Goal: Use online tool/utility: Use online tool/utility

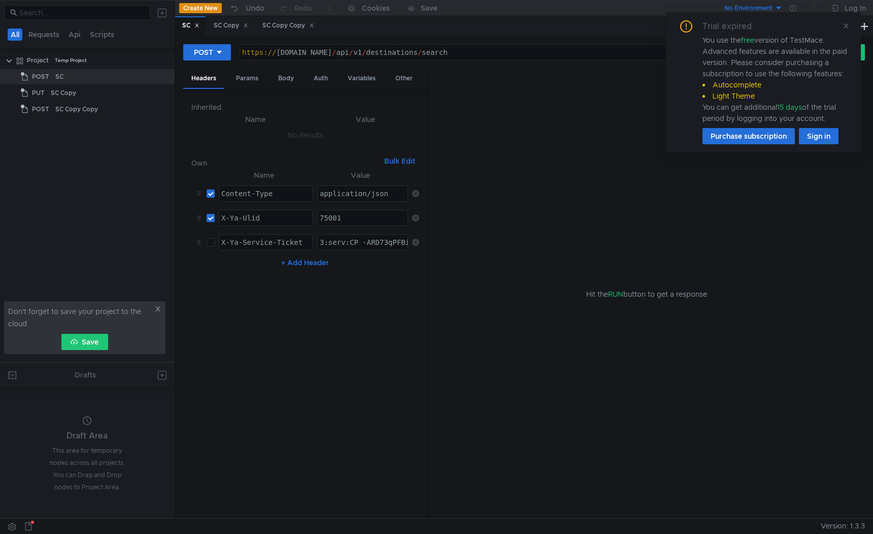
scroll to position [0, 12]
click at [538, 49] on div "https:// sc-int.tst.vs.market.yandex.net / api / v1 / destinations / search" at bounding box center [517, 60] width 554 height 24
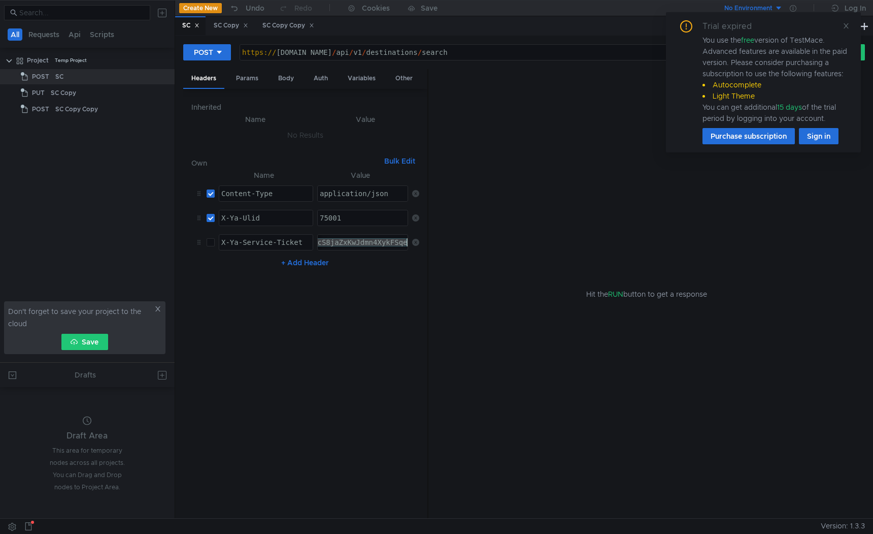
paste textarea "756918086707048"
type textarea "756918086707048"
drag, startPoint x: 552, startPoint y: 50, endPoint x: 439, endPoint y: 50, distance: 112.7
click at [439, 50] on div "https:// sc-int.tst.vs.market.yandex.net / api / v1 / destinations / search" at bounding box center [517, 60] width 554 height 24
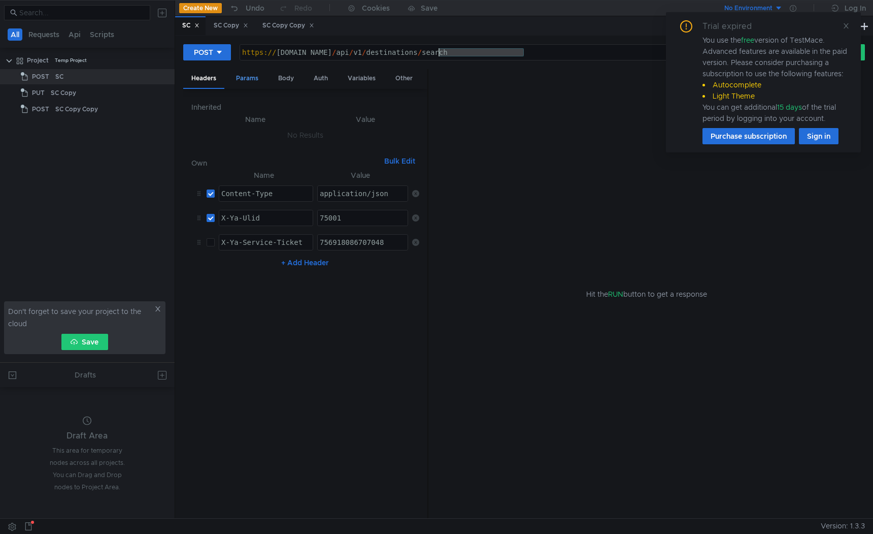
click at [249, 76] on div "Params" at bounding box center [247, 78] width 39 height 19
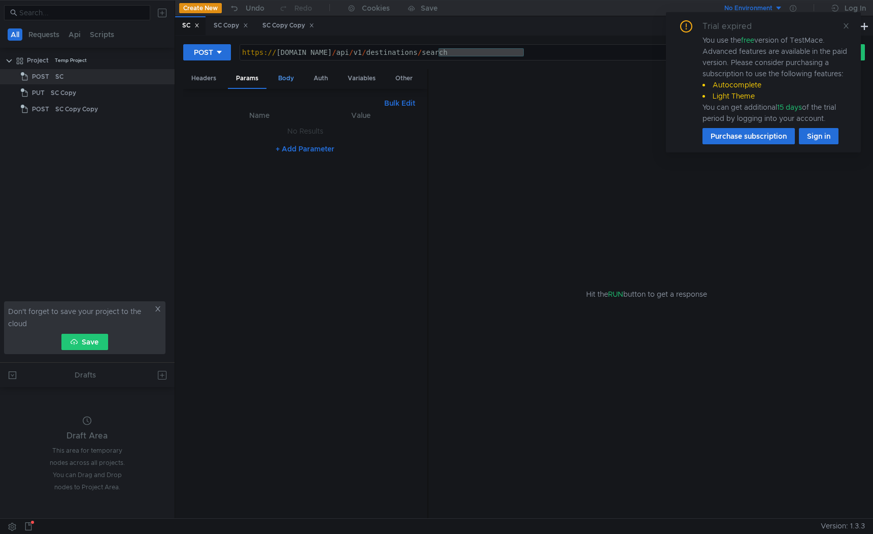
click at [277, 77] on div "Body" at bounding box center [286, 78] width 32 height 19
click at [209, 128] on div "{ "id" : 476 }" at bounding box center [305, 321] width 228 height 410
paste textarea "COURIER""
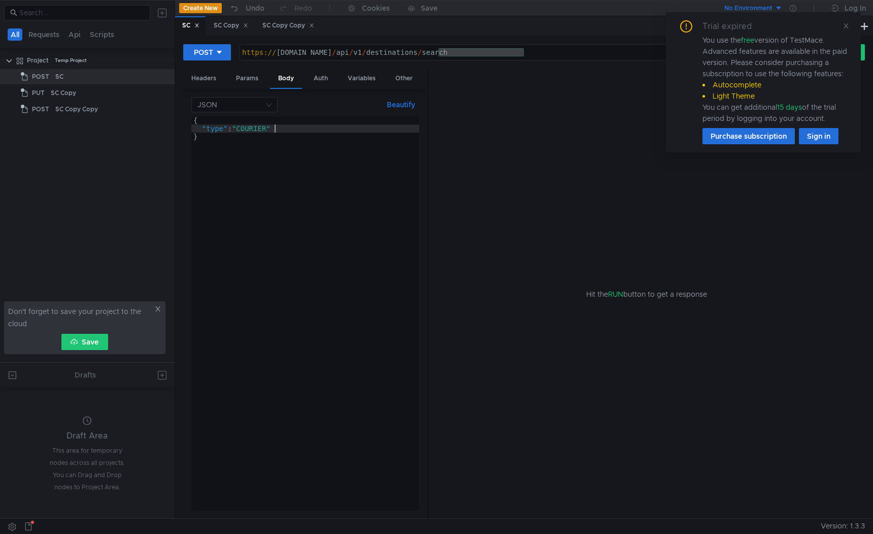
type textarea ""type": "COURIER","
click at [204, 138] on div "{ "type" : "COURIER" , "" }" at bounding box center [305, 321] width 228 height 410
paste textarea "externalIds"
click at [265, 134] on div "{ "type" : "COURIER" , "externalIds" }" at bounding box center [305, 321] width 228 height 410
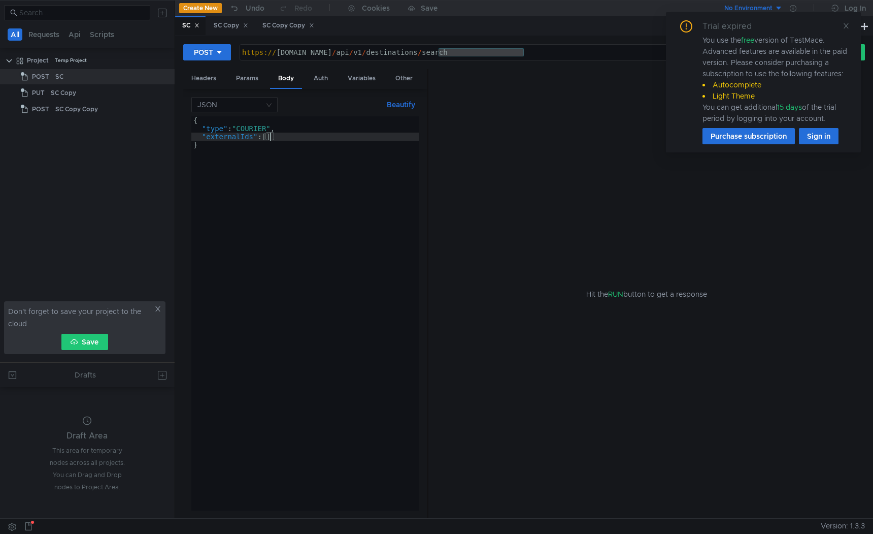
scroll to position [0, 6]
paste textarea "756918045102332"
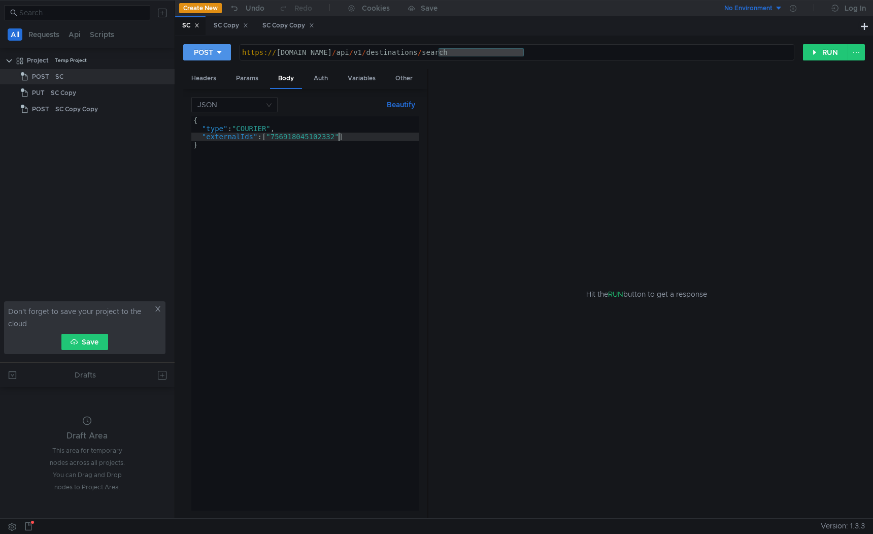
click at [221, 47] on div at bounding box center [219, 52] width 7 height 11
click at [210, 105] on li "PUT" at bounding box center [207, 106] width 48 height 16
click at [811, 54] on button "RUN" at bounding box center [825, 52] width 45 height 16
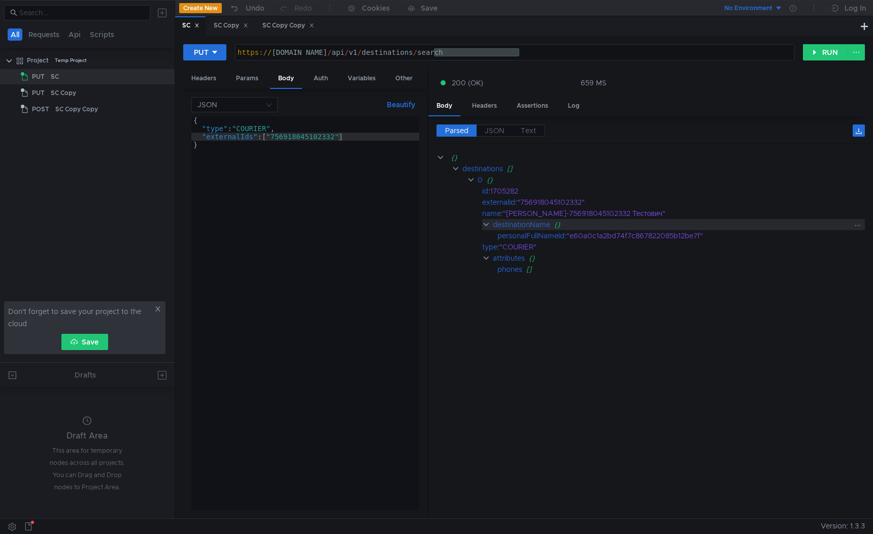
click at [485, 225] on clr-icon at bounding box center [486, 224] width 8 height 8
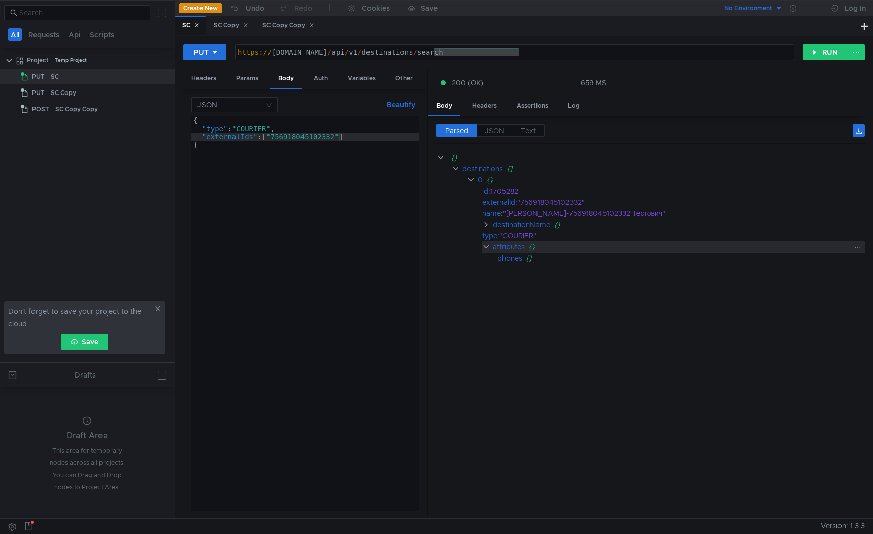
click at [486, 246] on clr-icon at bounding box center [486, 247] width 8 height 8
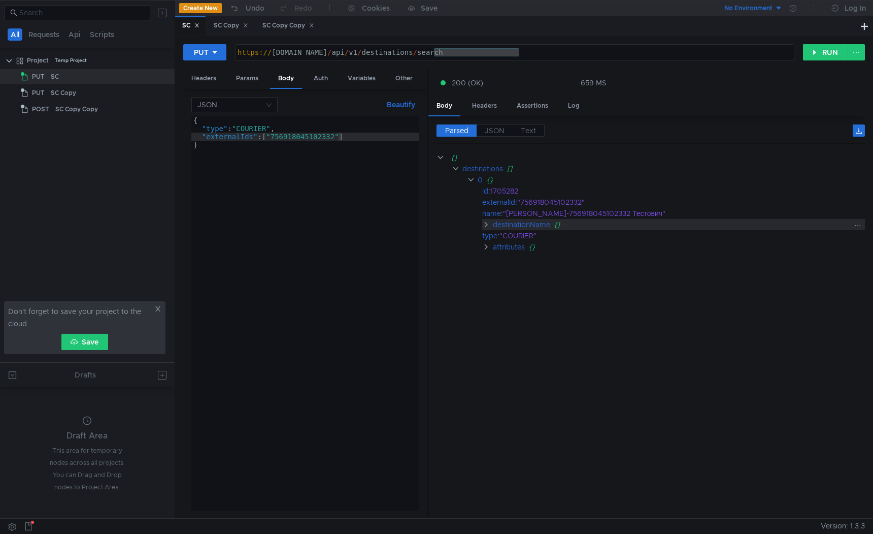
click at [486, 226] on clr-icon at bounding box center [486, 224] width 8 height 8
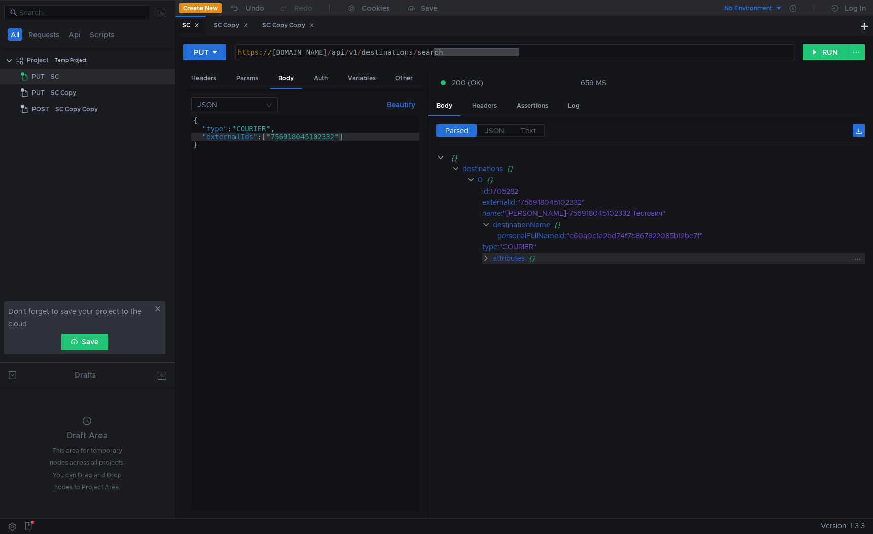
click at [485, 255] on clr-icon at bounding box center [486, 258] width 8 height 8
click at [309, 139] on div "{ "type" : "COURIER" , "externalIds" : [ "756918045102332" ] }" at bounding box center [305, 321] width 228 height 410
click at [203, 136] on div "{ "type" : "COURIER" , "externalIds" : [ "756918045102332" ] }" at bounding box center [305, 321] width 228 height 410
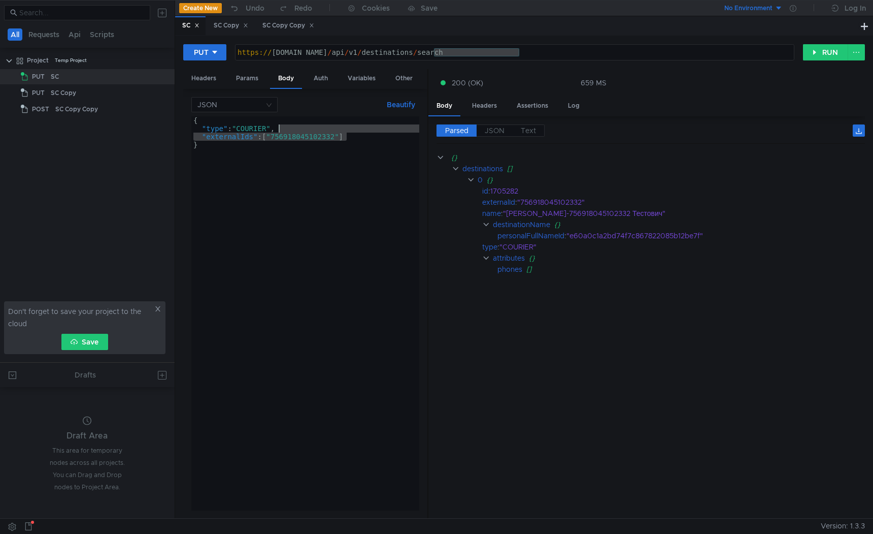
drag, startPoint x: 355, startPoint y: 139, endPoint x: 355, endPoint y: 128, distance: 10.2
click at [355, 128] on div "{ "type" : "COURIER" , "externalIds" : [ "756918045102332" ] }" at bounding box center [305, 321] width 228 height 410
click at [355, 138] on div "{ "type" : "COURIER" , "externalIds" : [ "756918045102332" ] }" at bounding box center [305, 321] width 228 height 410
type textarea ""externalIds": ["756918045102332"]"
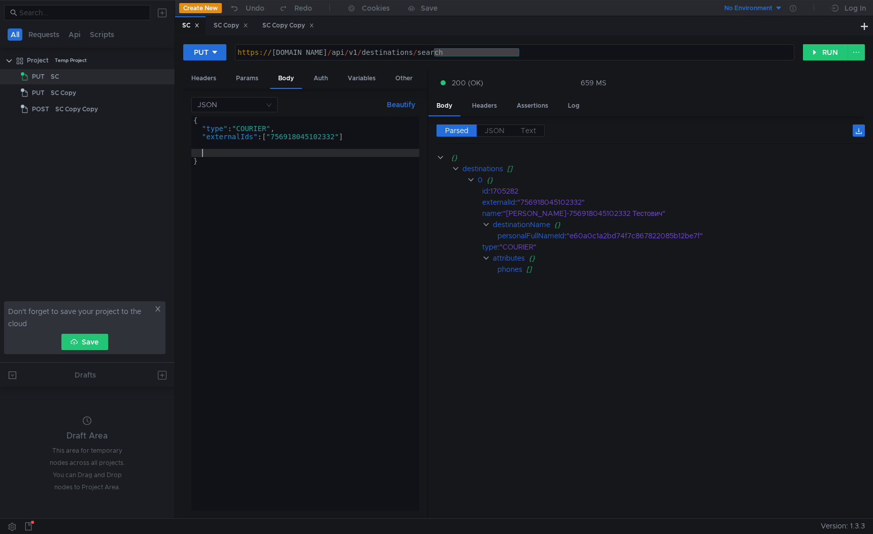
paste textarea "1000000000"
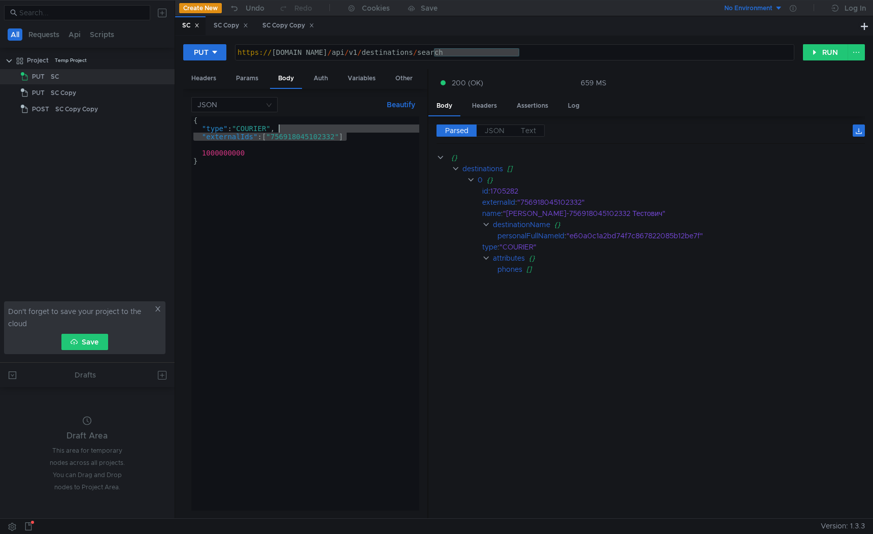
drag, startPoint x: 353, startPoint y: 135, endPoint x: 353, endPoint y: 128, distance: 6.6
click at [353, 128] on div "{ "type" : "COURIER" , "externalIds" : [ "756918045102332" ] 1000000000 }" at bounding box center [305, 321] width 228 height 410
type textarea ""type": "COURIER", "externalIds": ["756918045102332"]"
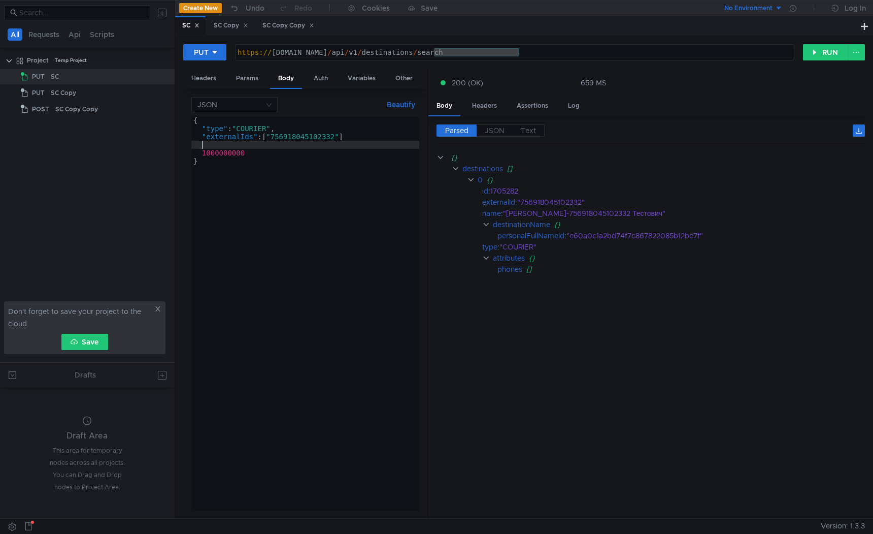
click at [302, 146] on div "{ "type" : "COURIER" , "externalIds" : [ "756918045102332" ] 1000000000 }" at bounding box center [305, 321] width 228 height 410
paste textarea ""externalIds": ["756918045102332"]"
click at [201, 138] on div "{ "type" : "COURIER" , "externalIds" : [ "756918045102332" ] "externalIds" : [ …" at bounding box center [305, 321] width 228 height 410
click at [303, 154] on div "{ "type" : "COURIER" , //"externalIds": ["756918045102332"] "externalIds" : [ "…" at bounding box center [305, 321] width 228 height 410
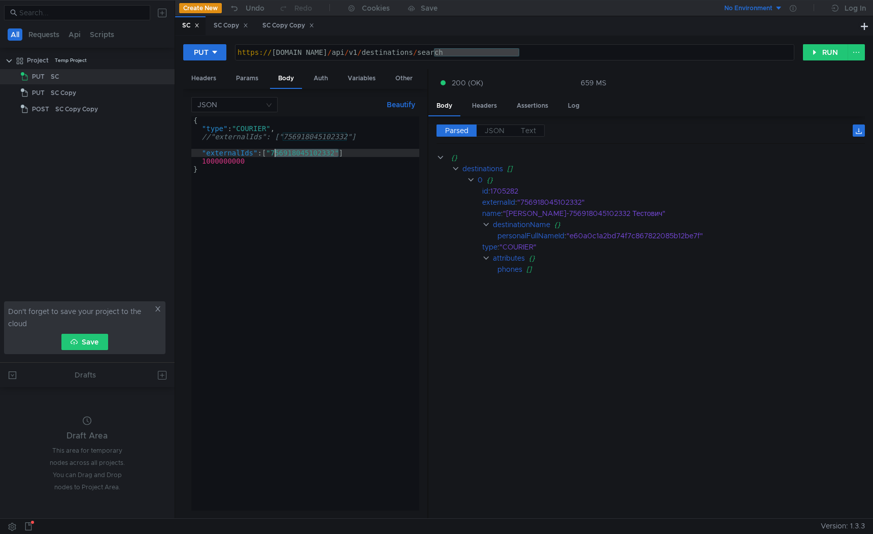
click at [303, 154] on div "{ "type" : "COURIER" , //"externalIds": ["756918045102332"] "externalIds" : [ "…" at bounding box center [305, 321] width 228 height 410
paste textarea
click at [212, 162] on div "{ "type" : "COURIER" , //"externalIds": ["756918045102332"] "externalIds" : [ "…" at bounding box center [305, 321] width 228 height 410
type textarea "1000000000"
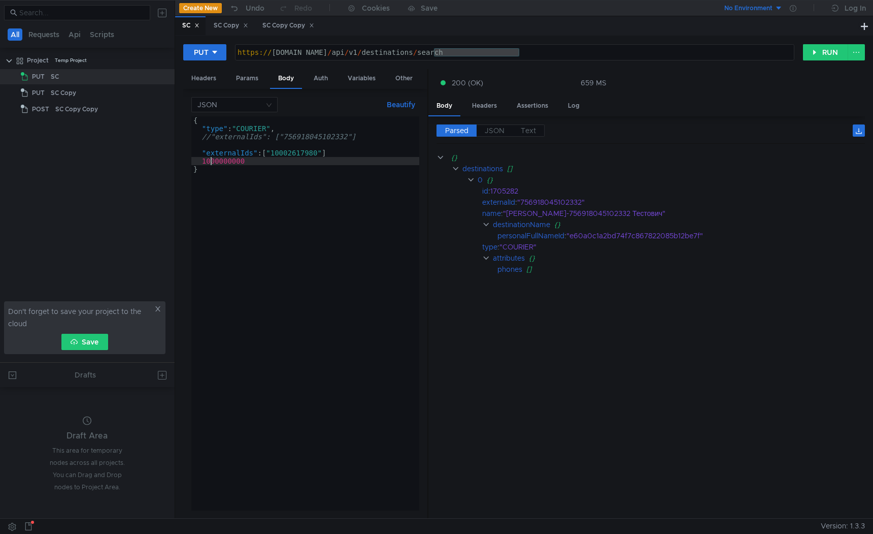
click at [212, 162] on div "{ "type" : "COURIER" , //"externalIds": ["756918045102332"] "externalIds" : [ "…" at bounding box center [305, 321] width 228 height 410
click at [816, 50] on button "RUN" at bounding box center [825, 52] width 45 height 16
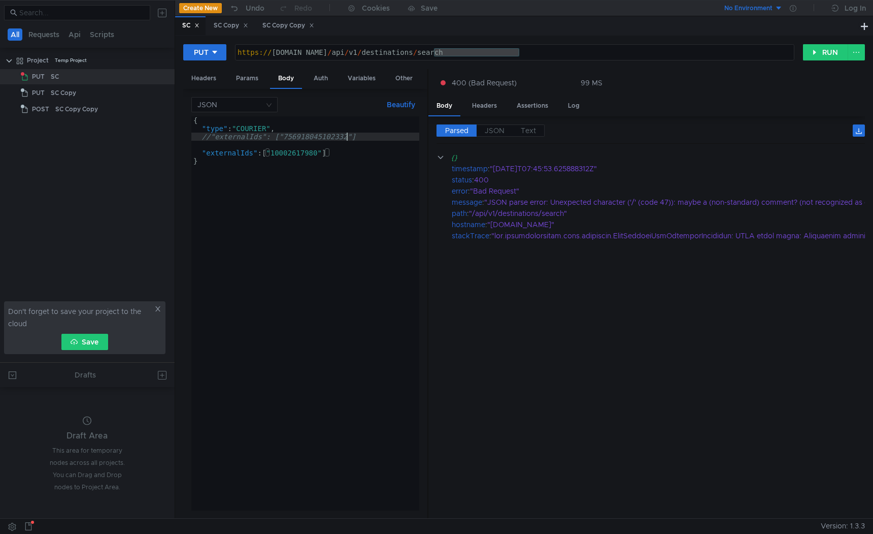
click at [348, 135] on div "{ "type" : "COURIER" , //"externalIds": ["756918045102332"] "externalIds" : [ "…" at bounding box center [305, 321] width 228 height 410
click at [212, 137] on div "{ "type" : "COURIER" , //"externalIds": ["756918045102332"] "externalIds" : [ "…" at bounding box center [305, 321] width 228 height 410
click at [819, 56] on button "RUN" at bounding box center [825, 52] width 45 height 16
click at [266, 136] on div "{ "type" : "COURIER" , -- "externalIds" : [ "756918045102332" ] "externalIds" :…" at bounding box center [305, 321] width 228 height 410
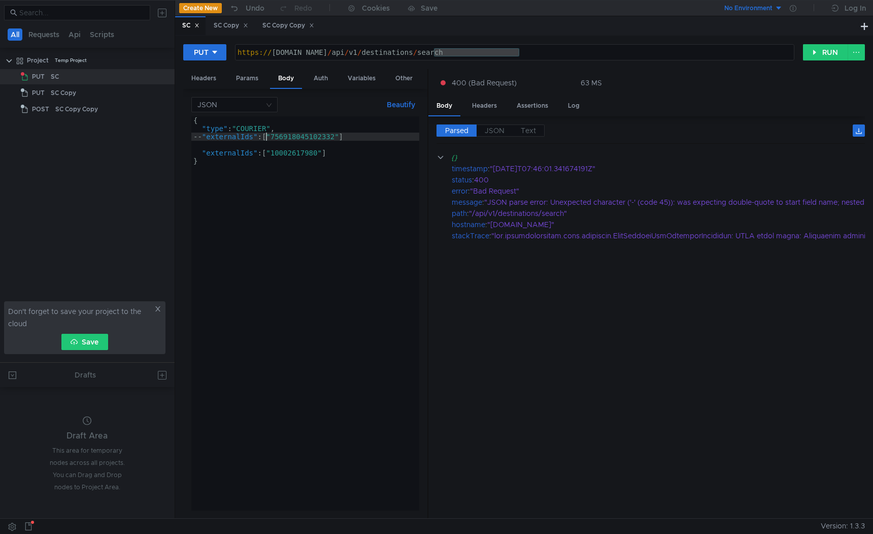
click at [266, 136] on div "{ "type" : "COURIER" , -- "externalIds" : [ "756918045102332" ] "externalIds" :…" at bounding box center [305, 321] width 228 height 410
type textarea "--"externalIds": ["756918045102332"]"
click at [818, 51] on button "RUN" at bounding box center [825, 52] width 45 height 16
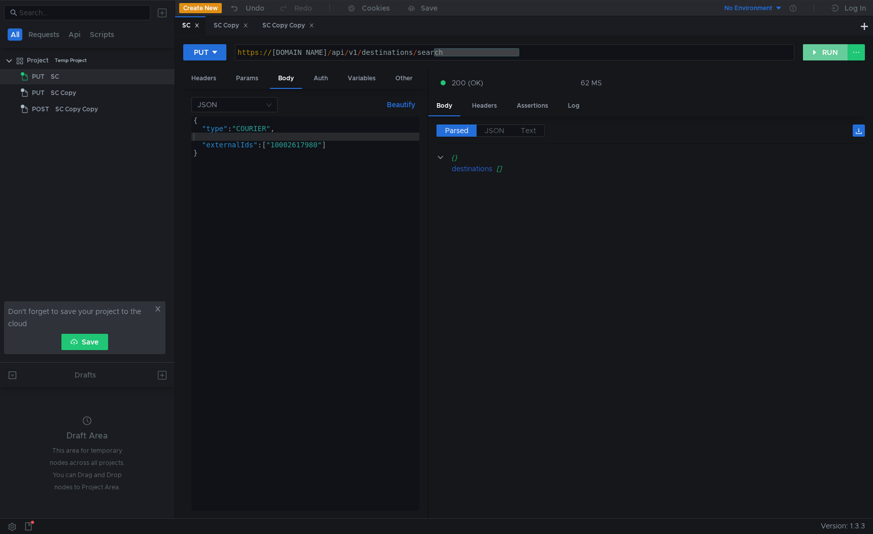
click at [818, 51] on button "RUN" at bounding box center [825, 52] width 45 height 16
type textarea ""externalIds": ["10002617980"]"
click at [282, 146] on div "{ "type" : "COURIER" , "externalIds" : [ "10002617980" ] }" at bounding box center [305, 321] width 228 height 410
click at [286, 136] on div "{ "type" : "COURIER" , "externalIds" : [ "10002617980" ] }" at bounding box center [305, 321] width 228 height 410
paste textarea
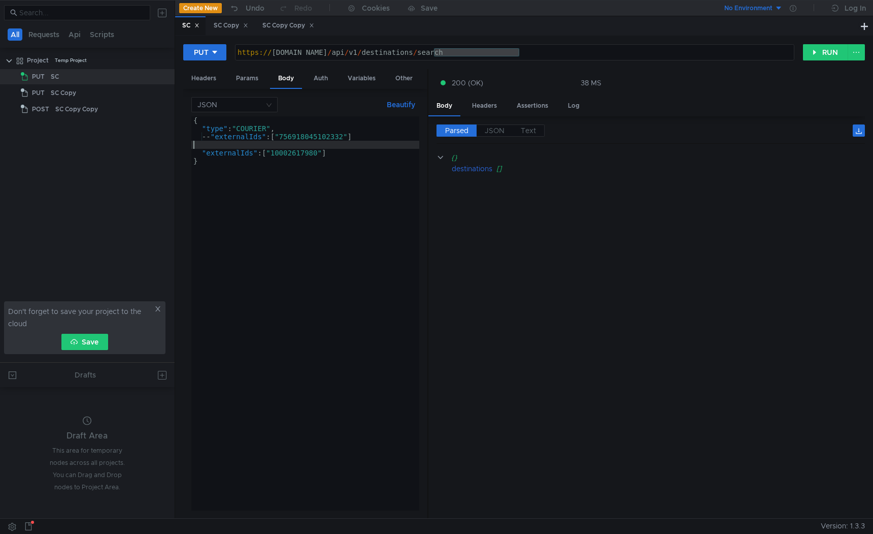
click at [301, 153] on div "{ "type" : "COURIER" , -- "externalIds" : [ "756918045102332" ] "externalIds" :…" at bounding box center [305, 321] width 228 height 410
paste textarea "76"
click at [309, 138] on div "{ "type" : "COURIER" , -- "externalIds" : [ "756918045102332" ] "externalIds" :…" at bounding box center [305, 321] width 228 height 410
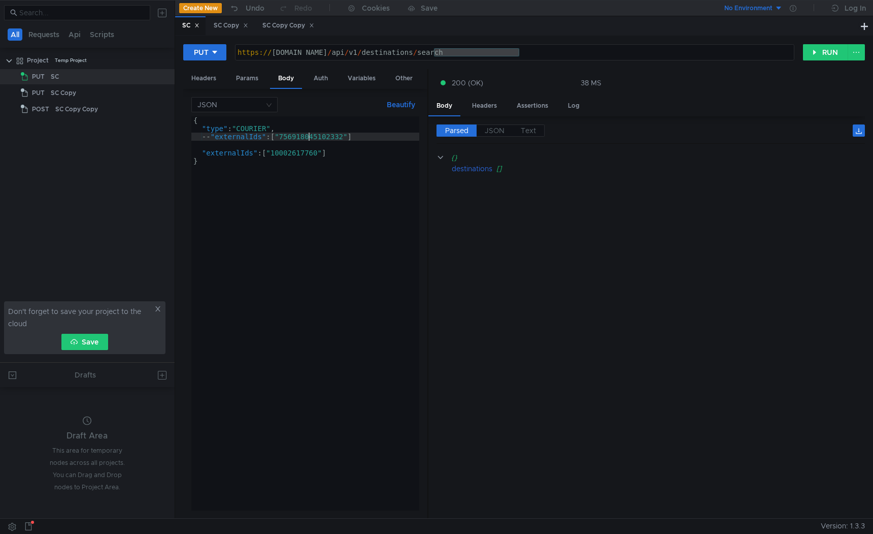
click at [309, 138] on div "{ "type" : "COURIER" , -- "externalIds" : [ "756918045102332" ] "externalIds" :…" at bounding box center [305, 321] width 228 height 410
type textarea "--"externalIds": ["756918045102332"]"
click at [823, 50] on button "RUN" at bounding box center [825, 52] width 45 height 16
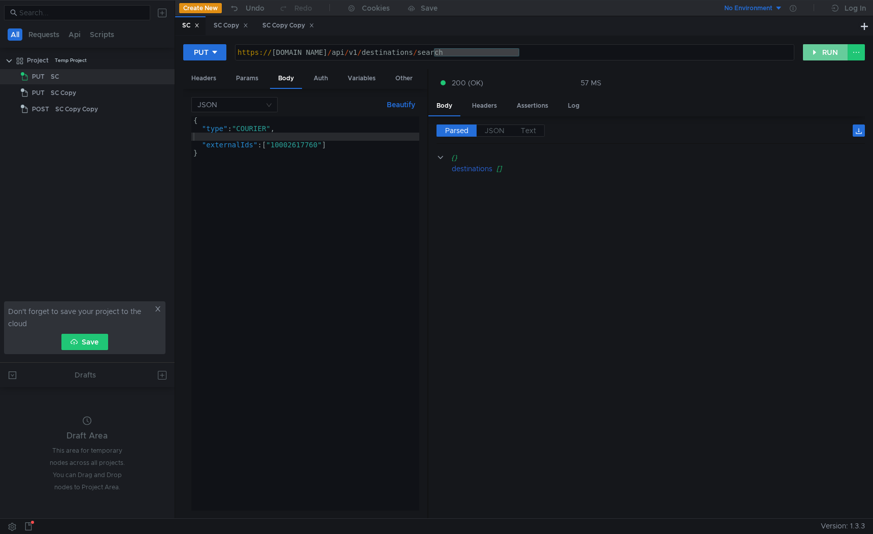
click at [823, 50] on button "RUN" at bounding box center [825, 52] width 45 height 16
click at [278, 142] on div "{ "type" : "COURIER" , "externalIds" : [ "10002617760" ] }" at bounding box center [305, 321] width 228 height 410
click at [280, 132] on div "{ "type" : "COURIER" , "externalIds" : [ "10002617760" ] }" at bounding box center [305, 321] width 228 height 410
type textarea ""type": "COURIER","
click at [280, 136] on div "{ "type" : "COURIER" , "externalIds" : [ "10002617760" ] }" at bounding box center [305, 321] width 228 height 410
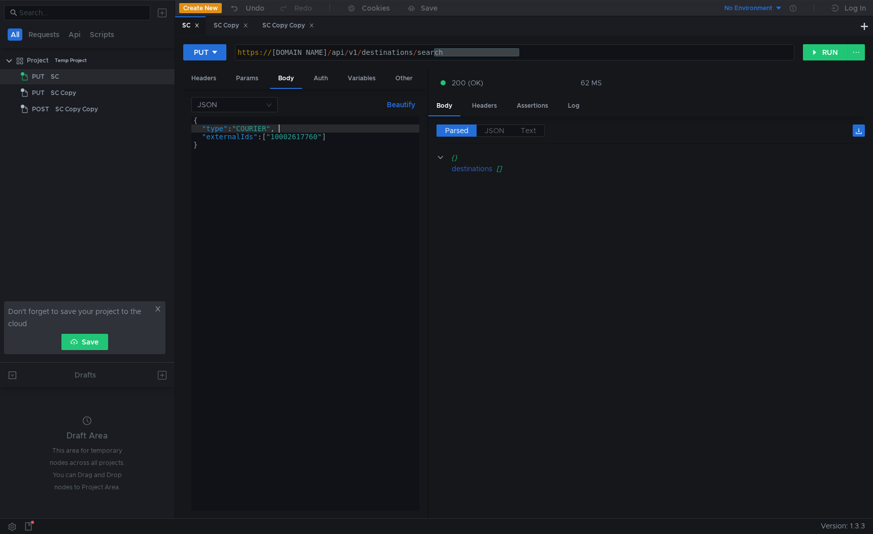
click at [294, 133] on div "{ "type" : "COURIER" , "externalIds" : [ "10002617760" ] }" at bounding box center [305, 321] width 228 height 410
click at [294, 134] on div "{ "type" : "COURIER" , "externalIds" : [ "10002617760" ] }" at bounding box center [305, 321] width 228 height 410
paste textarea "213"
click at [294, 137] on div "{ "type" : "COURIER" , "externalIds" : [ "10002213617760" ] }" at bounding box center [305, 321] width 228 height 410
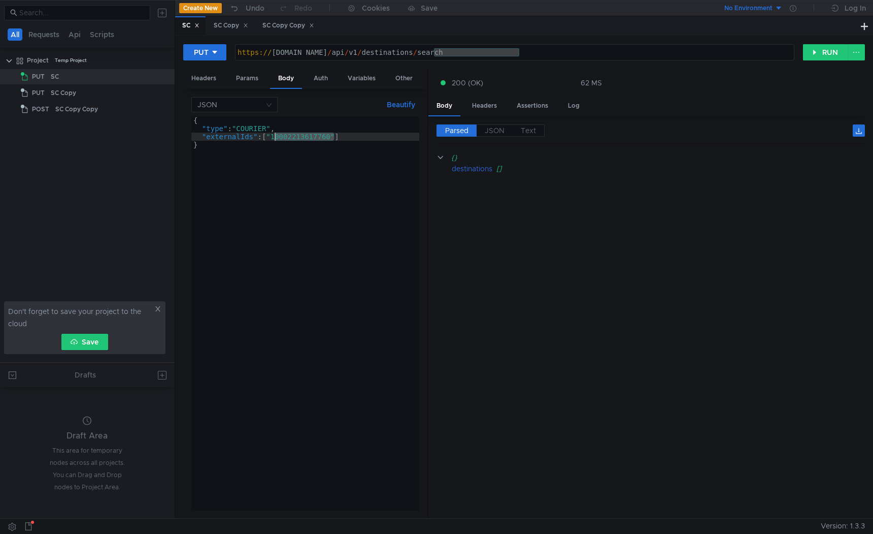
paste textarea "213"
click at [820, 54] on button "RUN" at bounding box center [825, 52] width 45 height 16
click at [290, 145] on div "{ "type" : "COURIER" , "externalIds" : [ "213" ] }" at bounding box center [305, 321] width 228 height 410
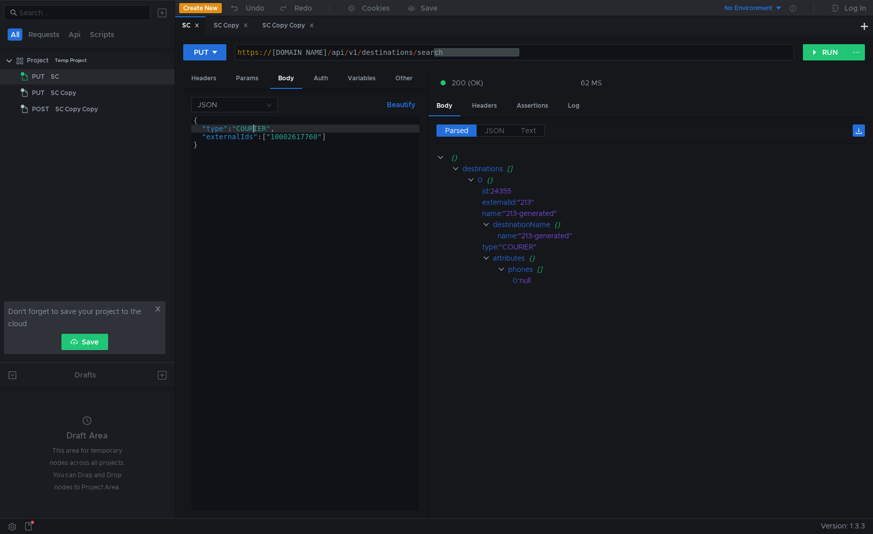
click at [253, 129] on div "{ "type" : "COURIER" , "externalIds" : [ "10002617760" ] }" at bounding box center [305, 321] width 228 height 410
click at [833, 54] on button "RUN" at bounding box center [825, 52] width 45 height 16
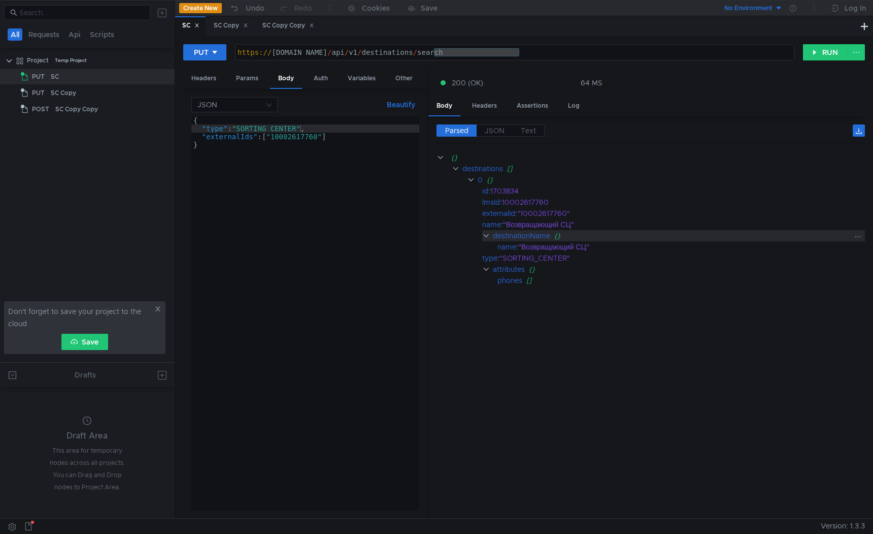
click at [484, 234] on clr-icon at bounding box center [486, 235] width 8 height 8
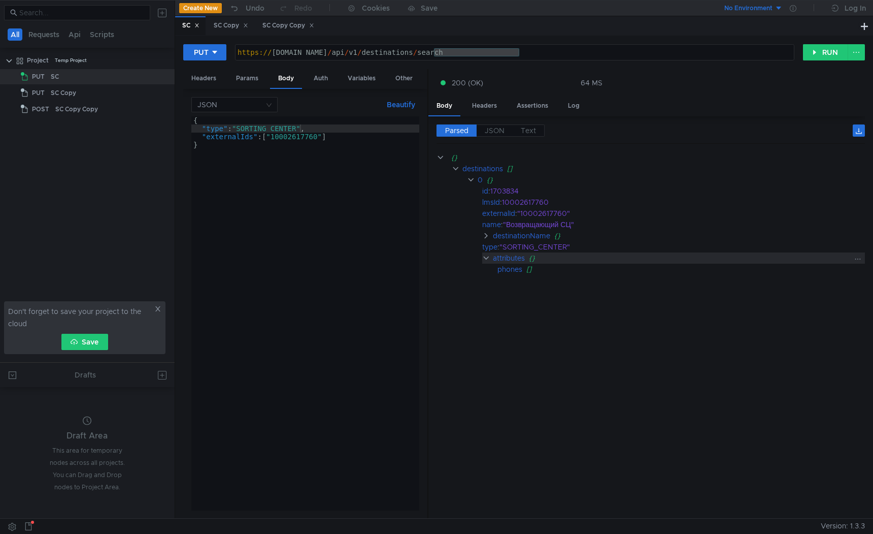
click at [487, 255] on clr-icon at bounding box center [486, 258] width 8 height 8
type textarea "}"
click at [280, 178] on div "{ "type" : "SORTING_CENTER" , "externalIds" : [ "10002617760" ] }" at bounding box center [305, 321] width 228 height 410
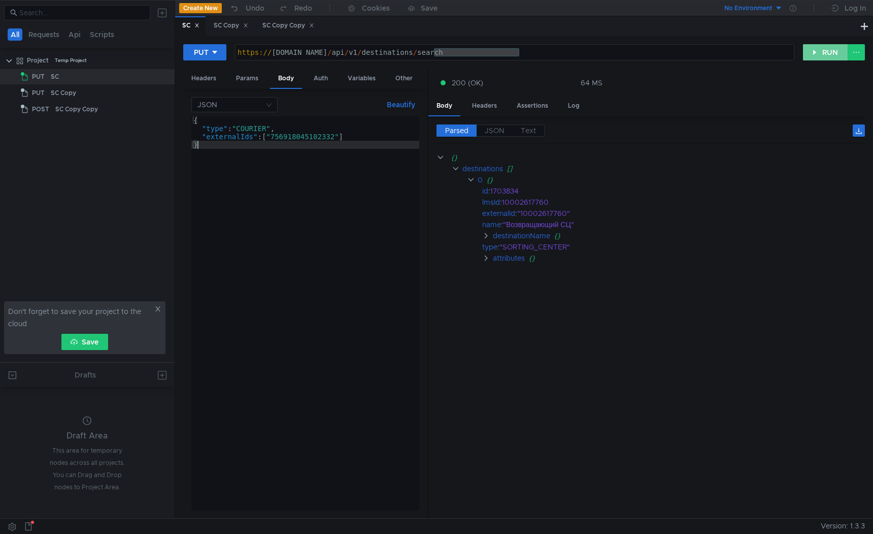
click at [820, 47] on button "RUN" at bounding box center [825, 52] width 45 height 16
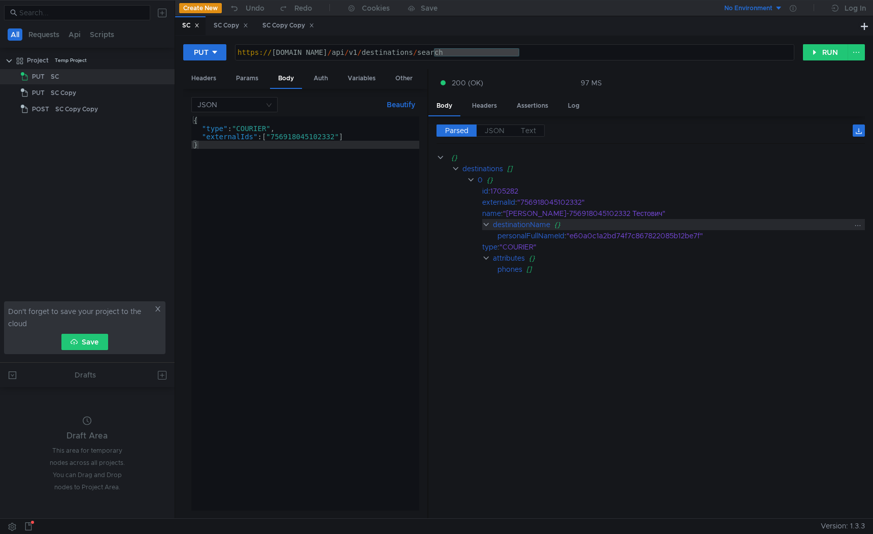
click at [484, 222] on clr-icon at bounding box center [486, 224] width 8 height 8
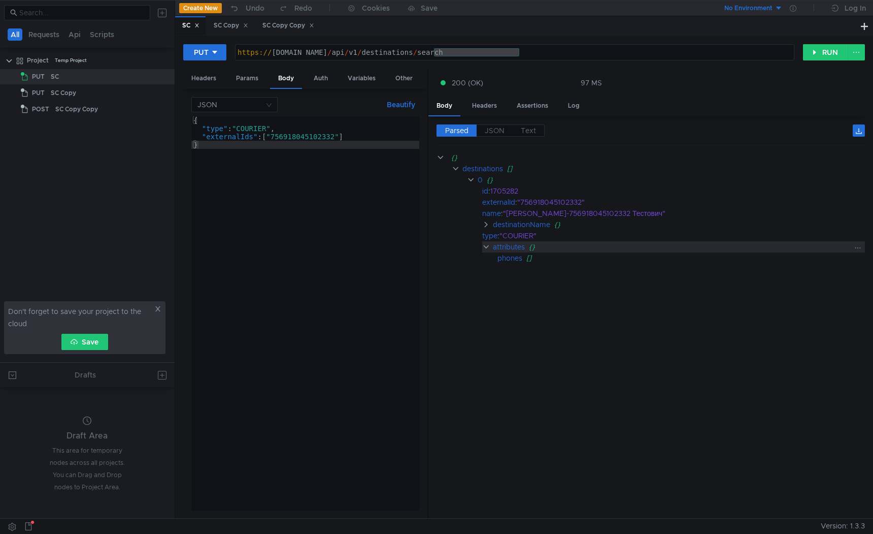
click at [485, 246] on clr-icon at bounding box center [486, 247] width 8 height 8
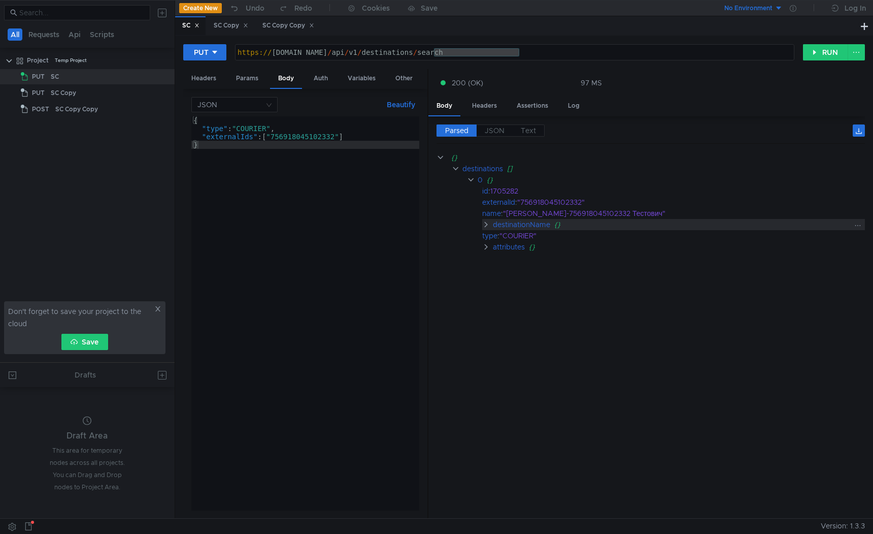
click at [484, 225] on clr-icon at bounding box center [486, 224] width 8 height 8
click at [485, 222] on clr-icon at bounding box center [486, 224] width 8 height 8
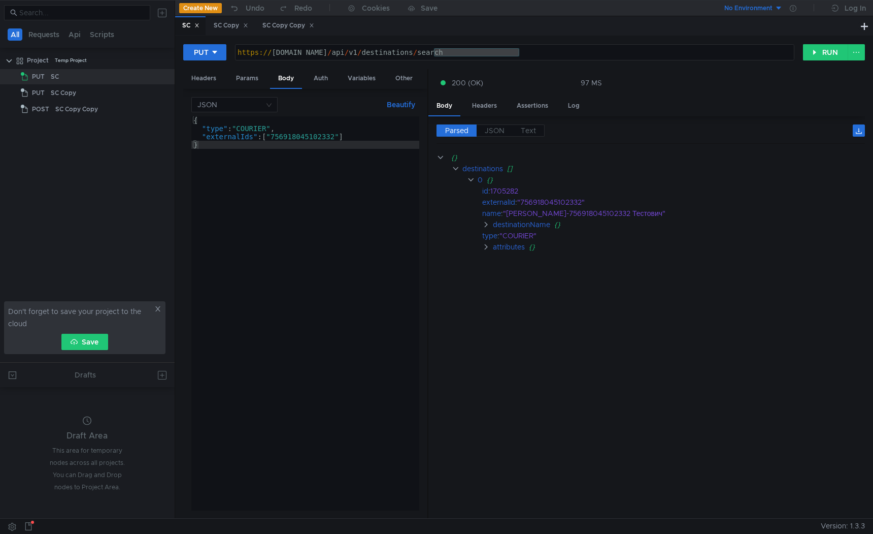
scroll to position [0, 12]
click at [507, 203] on div "externalId" at bounding box center [498, 201] width 33 height 11
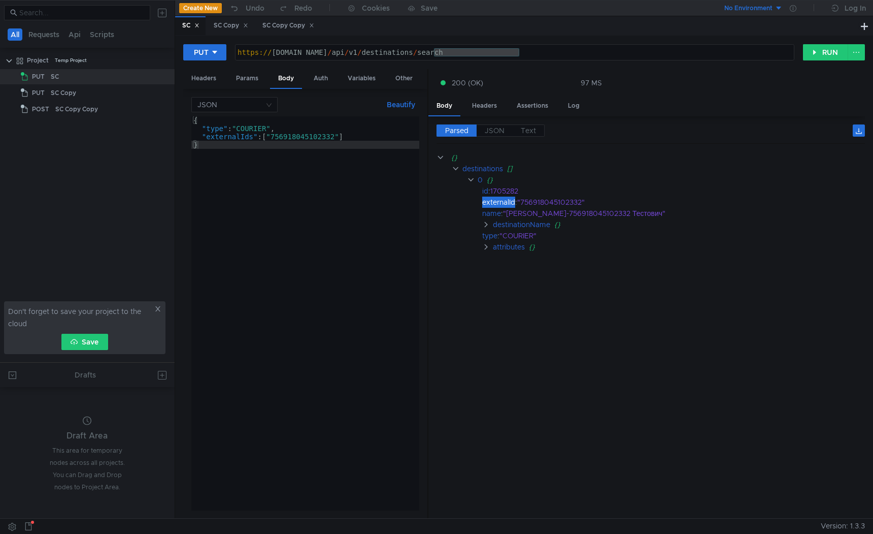
scroll to position [0, 12]
